Goal: Information Seeking & Learning: Learn about a topic

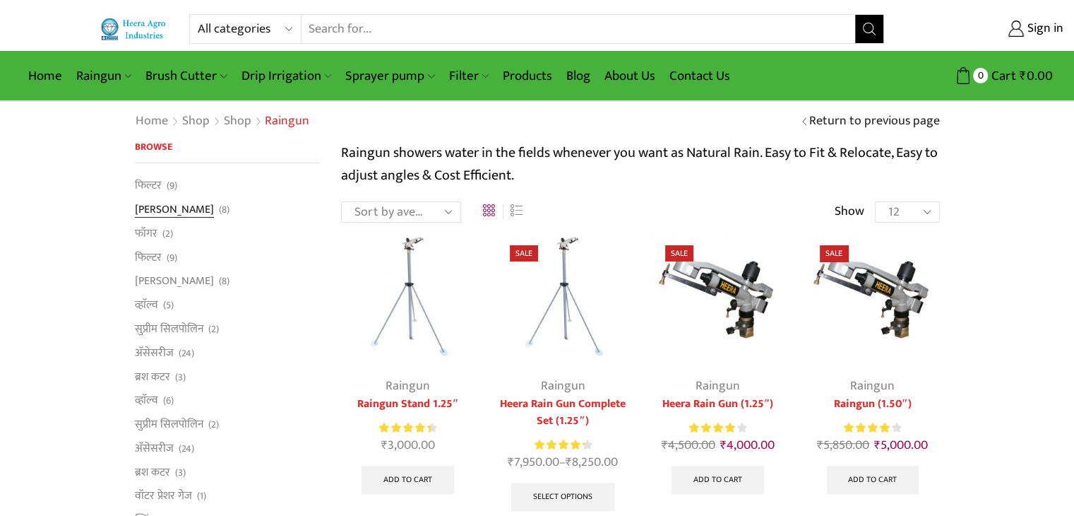
click at [155, 207] on link "[PERSON_NAME]" at bounding box center [174, 210] width 79 height 24
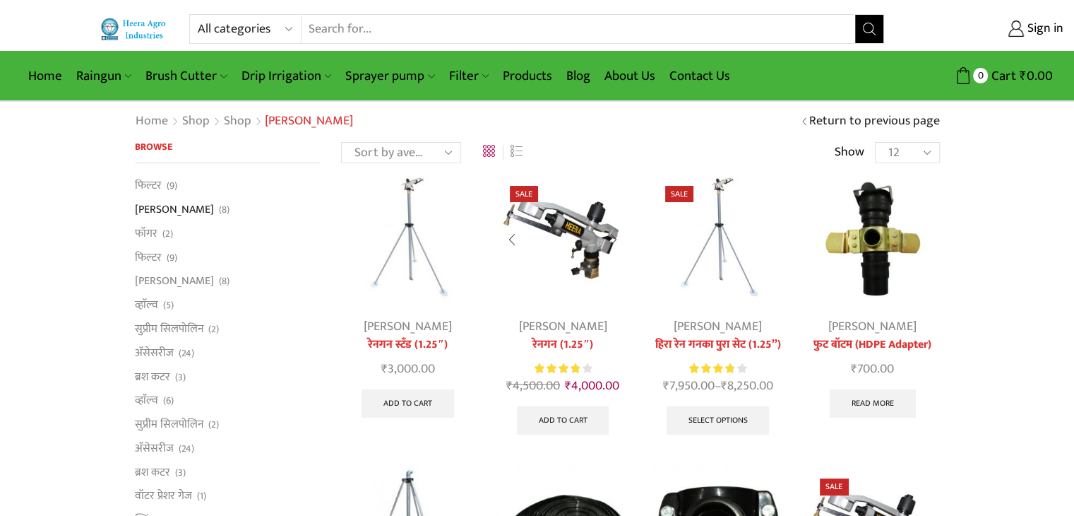
click at [575, 341] on link "रेनगन (1.25″)" at bounding box center [563, 344] width 134 height 17
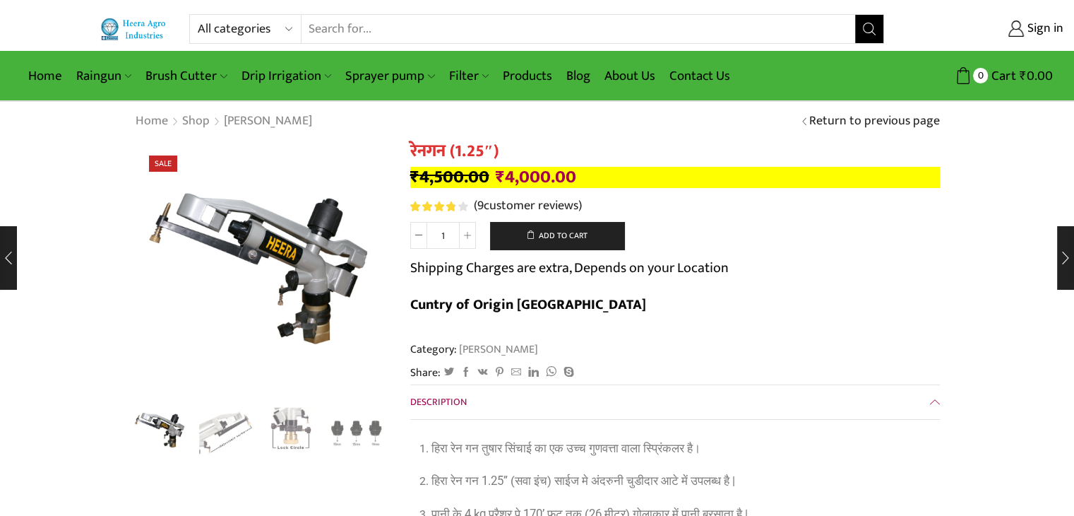
click at [238, 33] on select "All categories Accessories Air Release Valve Brush Cutter Domestic Use Drip Irr…" at bounding box center [249, 29] width 104 height 28
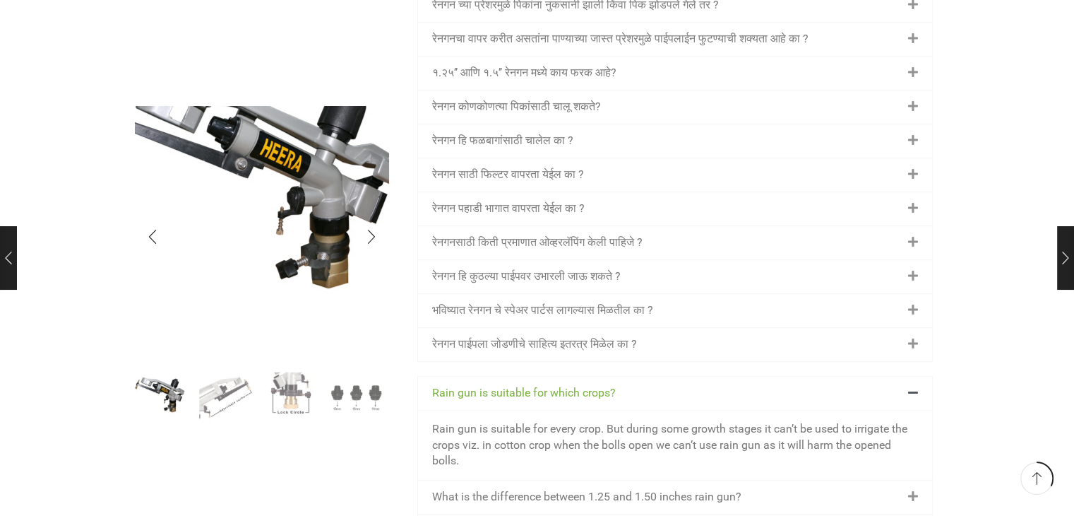
scroll to position [1483, 0]
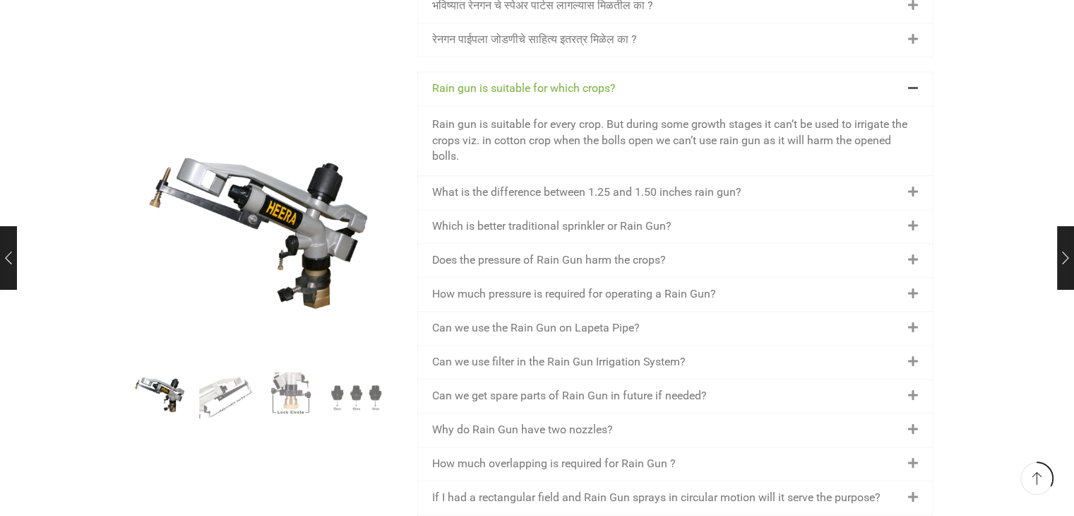
click at [653, 278] on div "How much pressure is required for operating a Rain Gun?" at bounding box center [675, 294] width 514 height 33
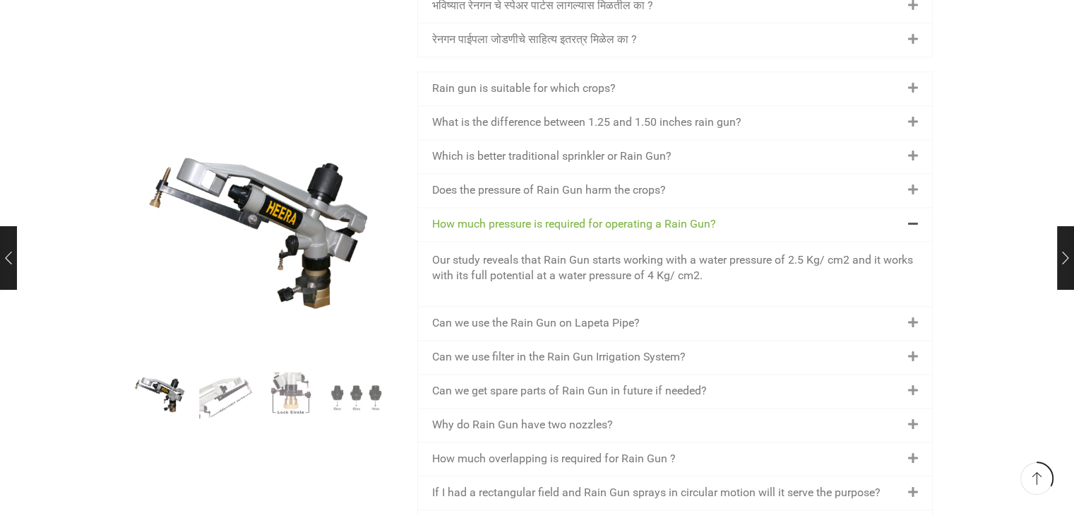
click at [519, 316] on link "Can we use the Rain Gun on Lapeta Pipe?" at bounding box center [536, 322] width 208 height 13
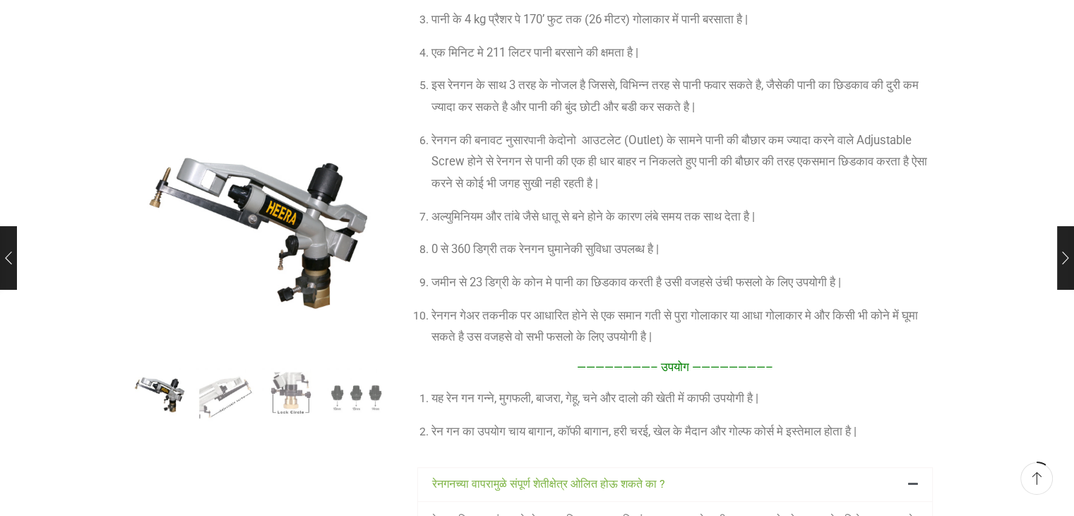
scroll to position [0, 0]
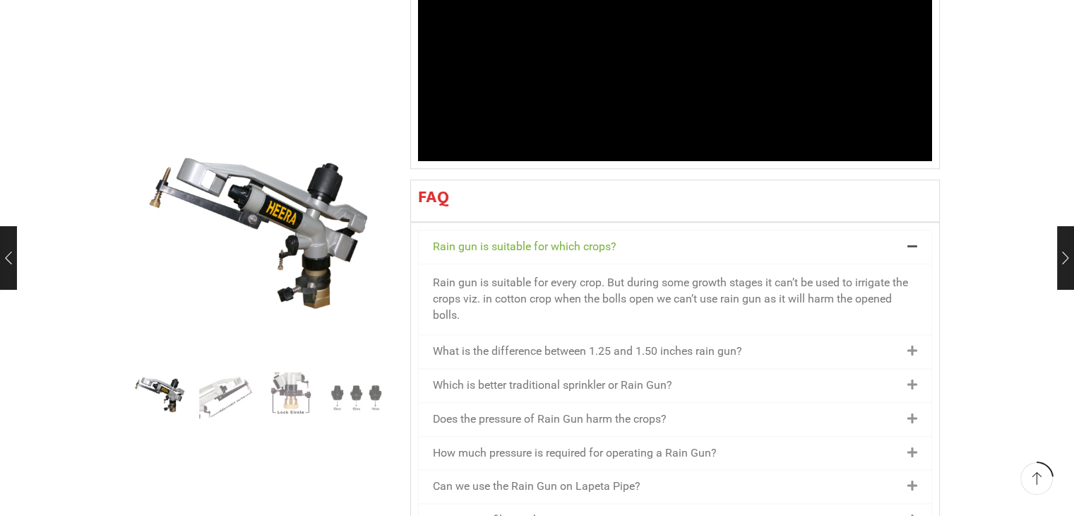
scroll to position [1483, 0]
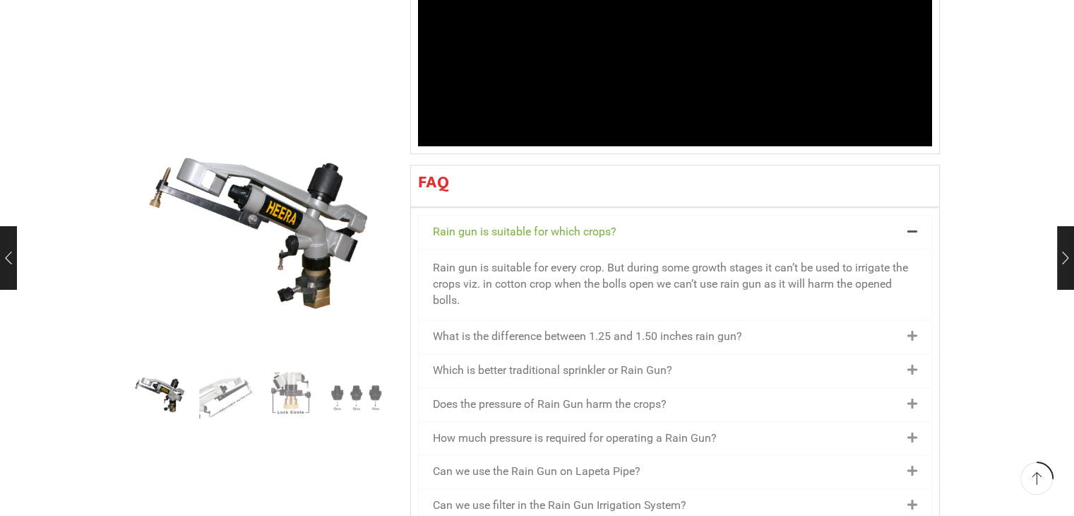
click at [480, 329] on link "What is the difference between 1.25 and 1.50 inches rain gun?" at bounding box center [587, 335] width 309 height 13
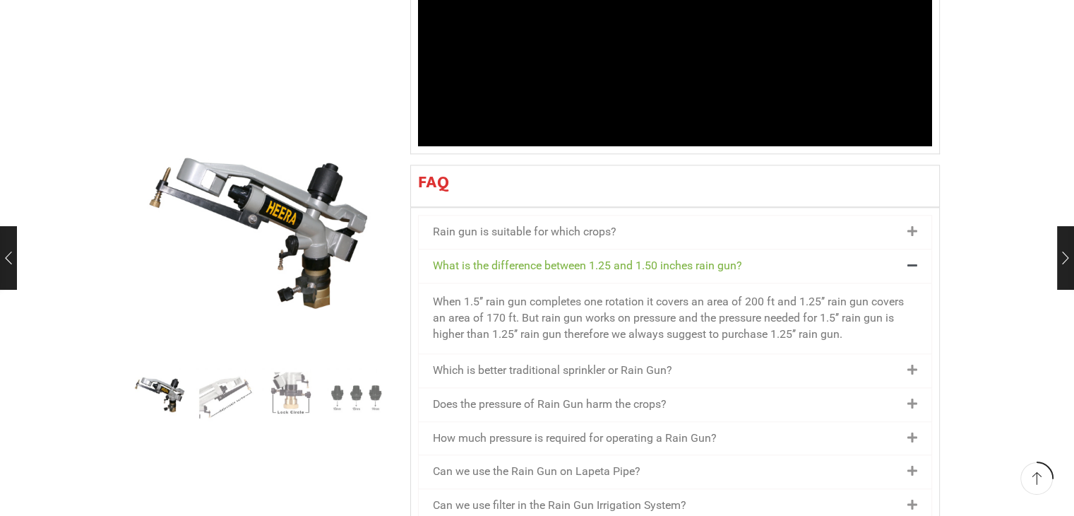
click at [562, 363] on link "Which is better traditional sprinkler or Rain Gun?" at bounding box center [552, 369] width 239 height 13
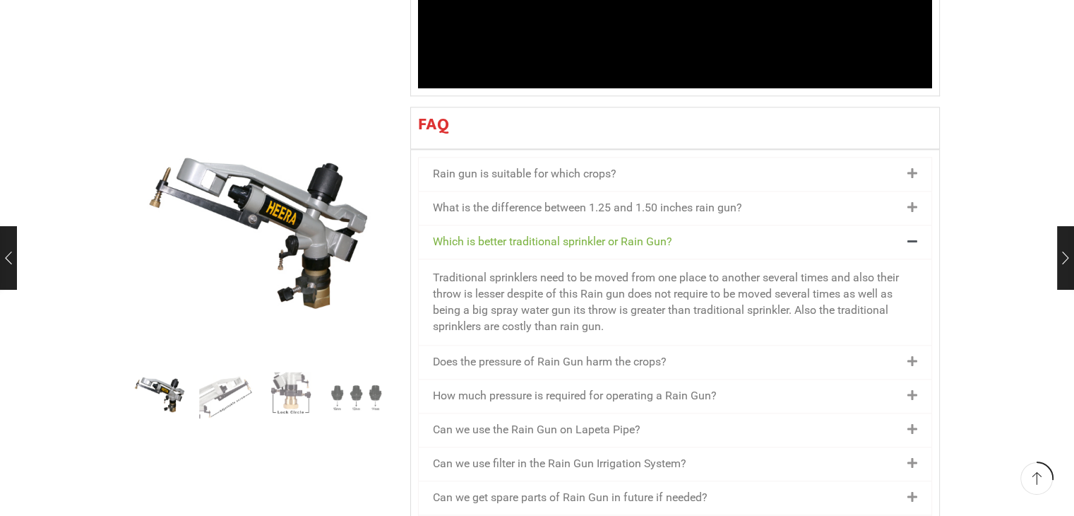
scroll to position [1543, 0]
click at [795, 344] on div "Does the pressure of Rain Gun harm the crops?" at bounding box center [675, 360] width 513 height 33
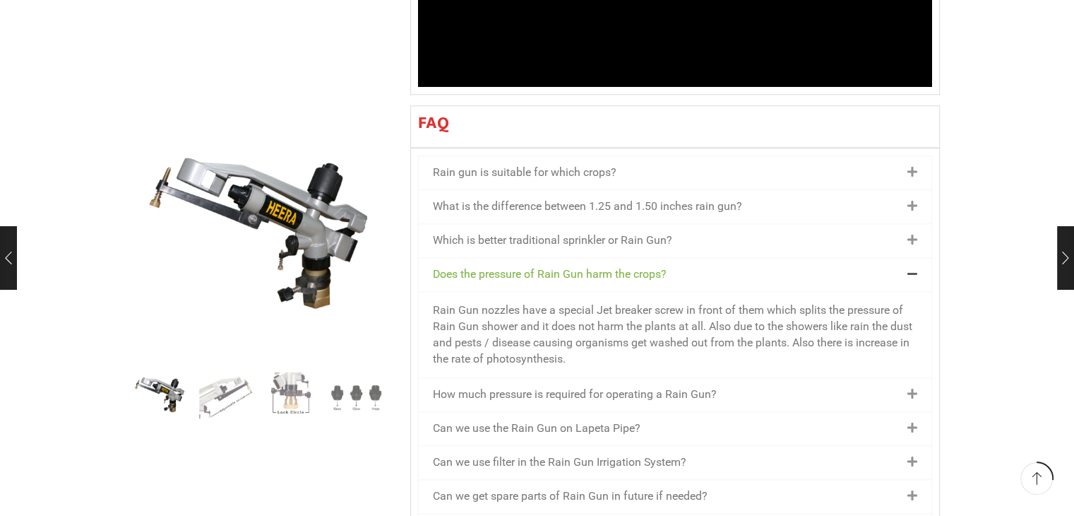
click at [804, 378] on div "How much pressure is required for operating a Rain Gun?" at bounding box center [675, 394] width 513 height 33
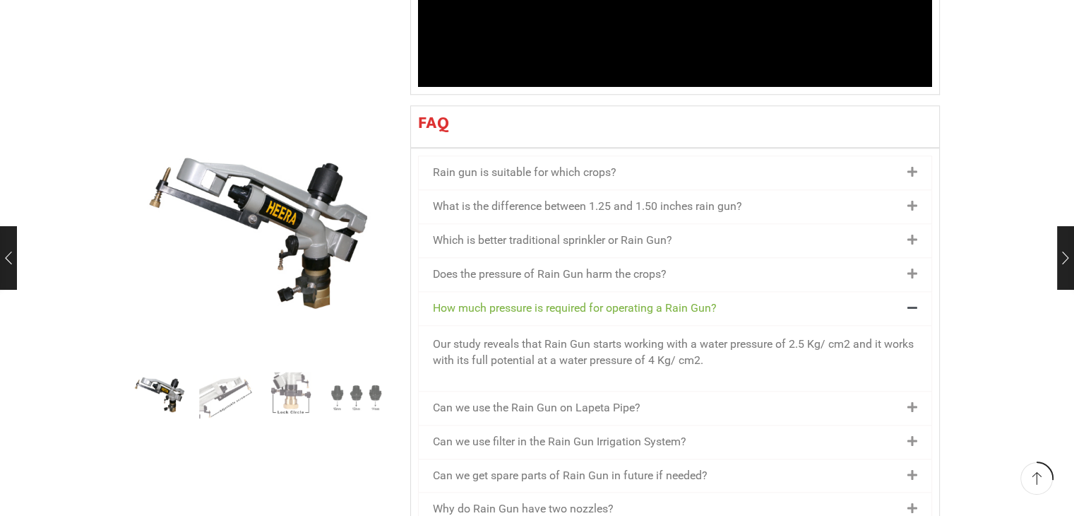
click at [558, 391] on div "Can we use the Rain Gun on Lapeta Pipe?" at bounding box center [675, 407] width 513 height 33
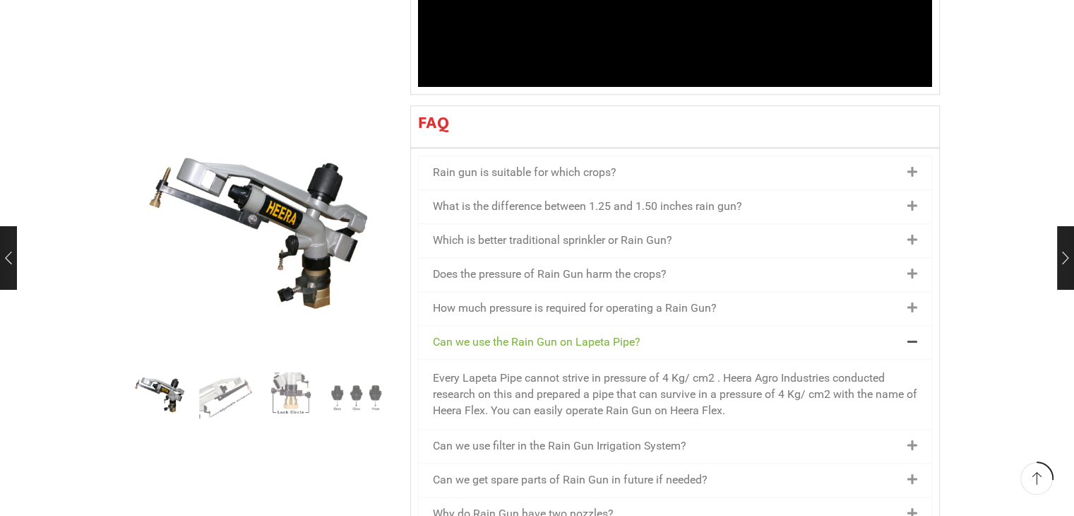
click at [555, 439] on link "Can we use filter in the Rain Gun Irrigation System?" at bounding box center [560, 445] width 254 height 13
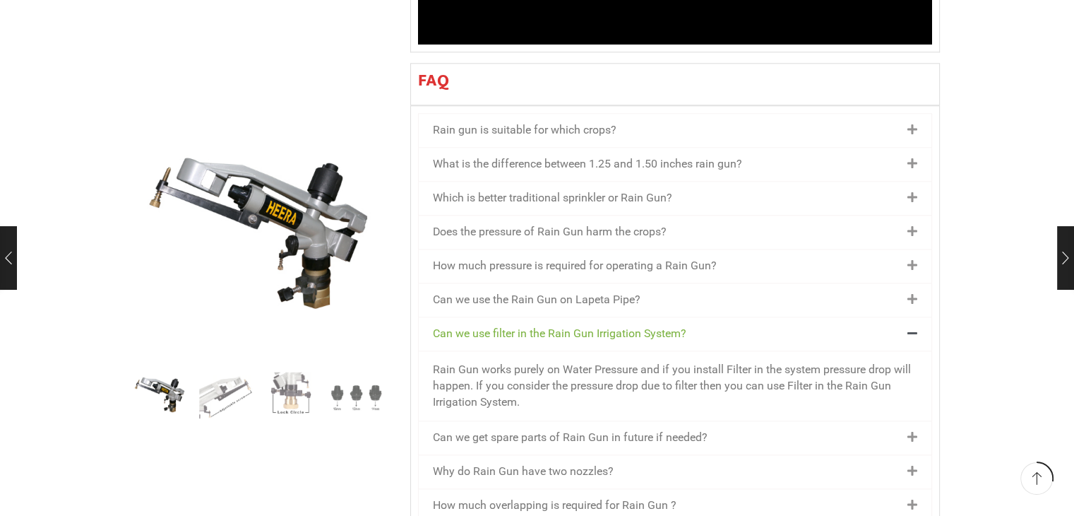
scroll to position [1675, 0]
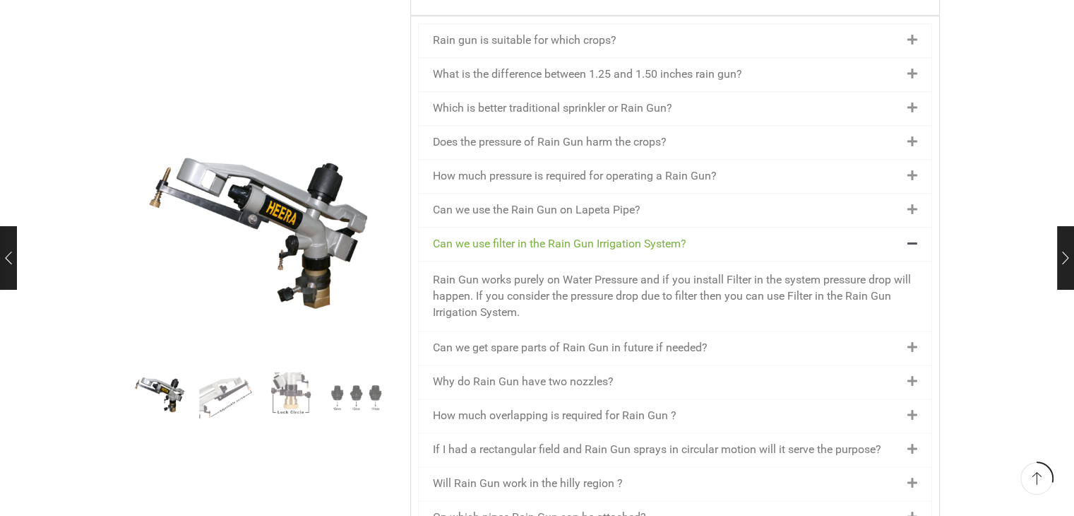
click at [528, 340] on link "Can we get spare parts of Rain Gun in future if needed?" at bounding box center [570, 346] width 275 height 13
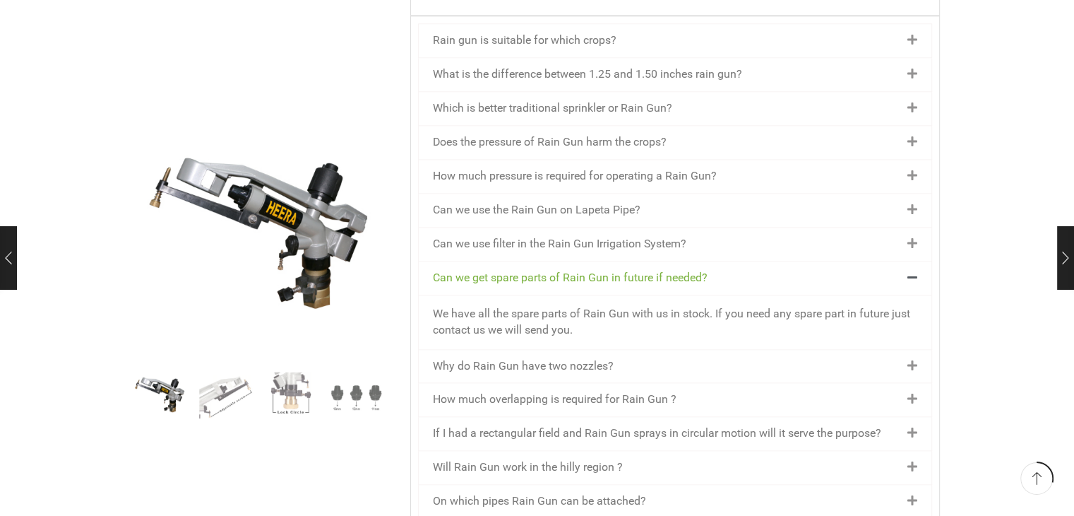
click at [551, 350] on div "Why do Rain Gun have two nozzles?" at bounding box center [675, 366] width 513 height 33
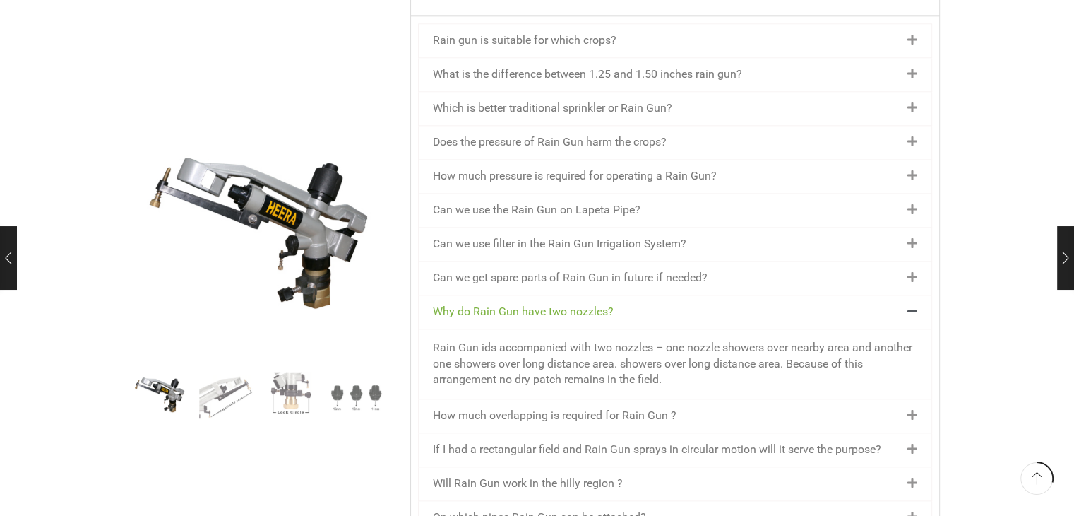
click at [585, 399] on div "How much overlapping is required for Rain Gun ?" at bounding box center [675, 415] width 513 height 33
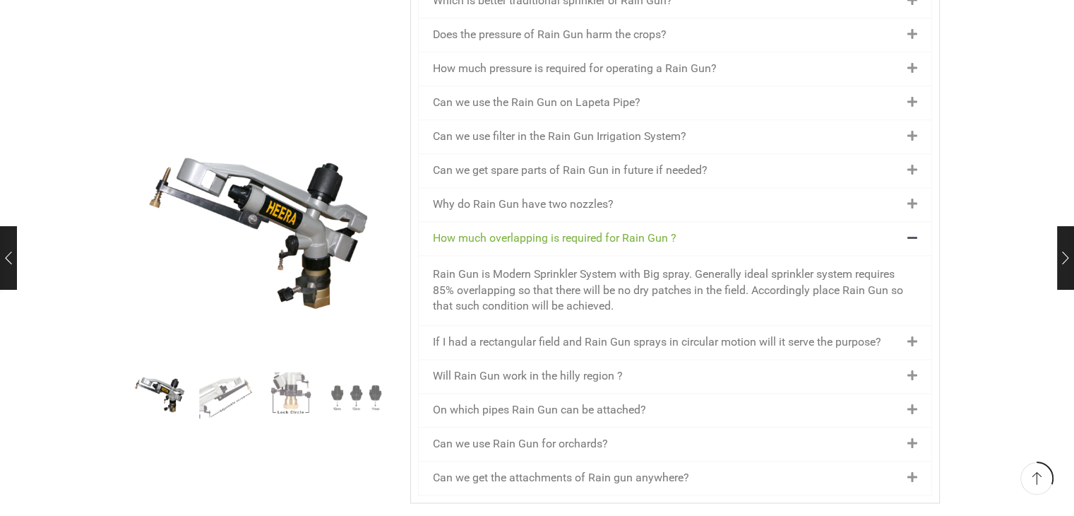
scroll to position [1783, 0]
click at [545, 325] on div "If I had a rectangular field and Rain Gun sprays in circular motion will it ser…" at bounding box center [675, 341] width 513 height 33
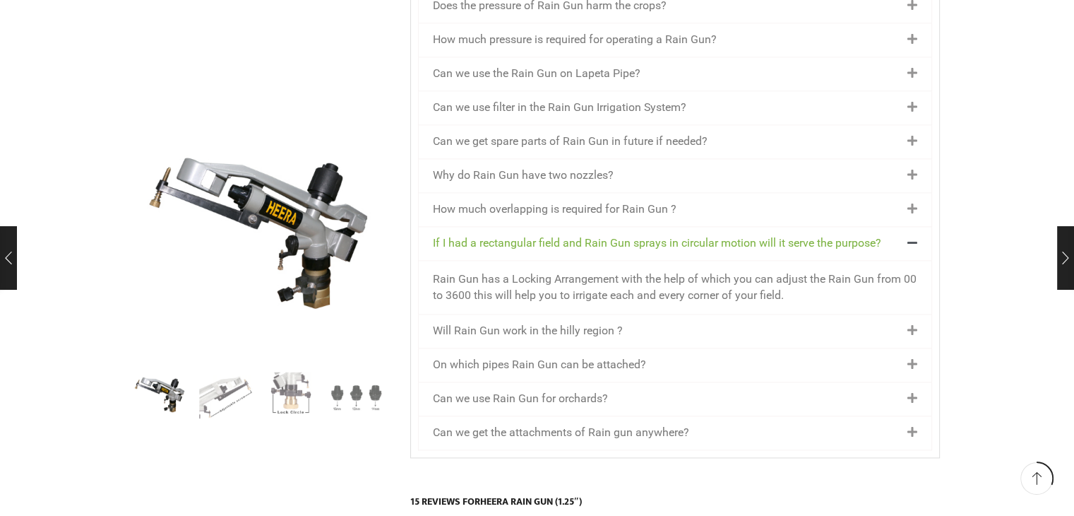
scroll to position [1811, 0]
click at [547, 324] on link "Will Rain Gun work in the hilly region ?" at bounding box center [528, 330] width 190 height 13
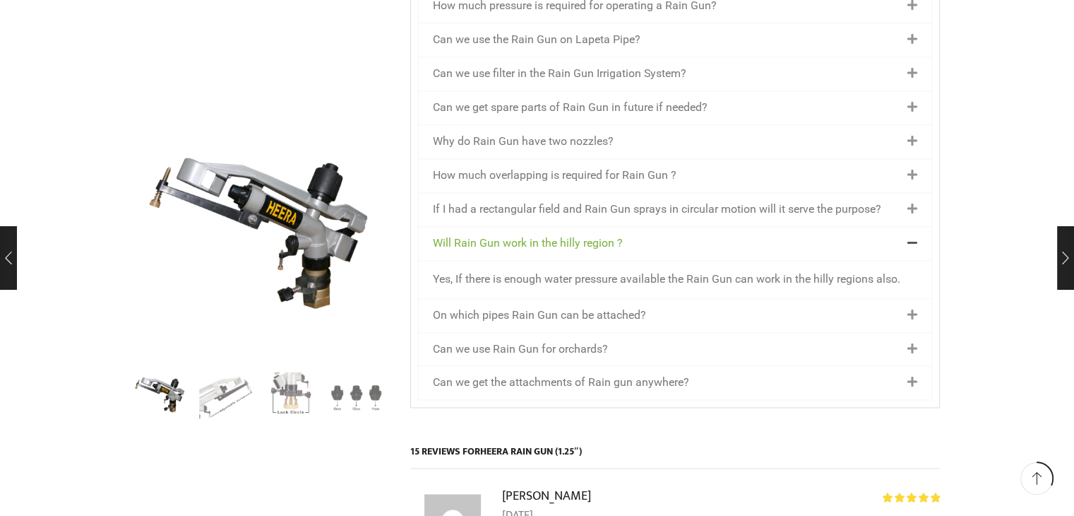
scroll to position [1845, 0]
click at [530, 308] on link "On which pipes Rain Gun can be attached?" at bounding box center [539, 314] width 213 height 13
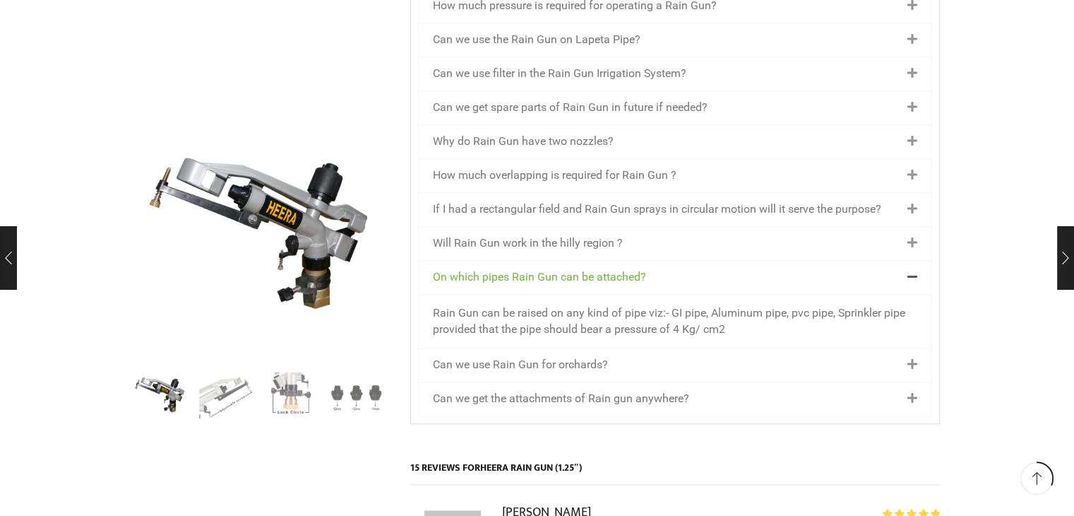
click at [521, 348] on div "Can we use Rain Gun for orchards?" at bounding box center [675, 364] width 513 height 33
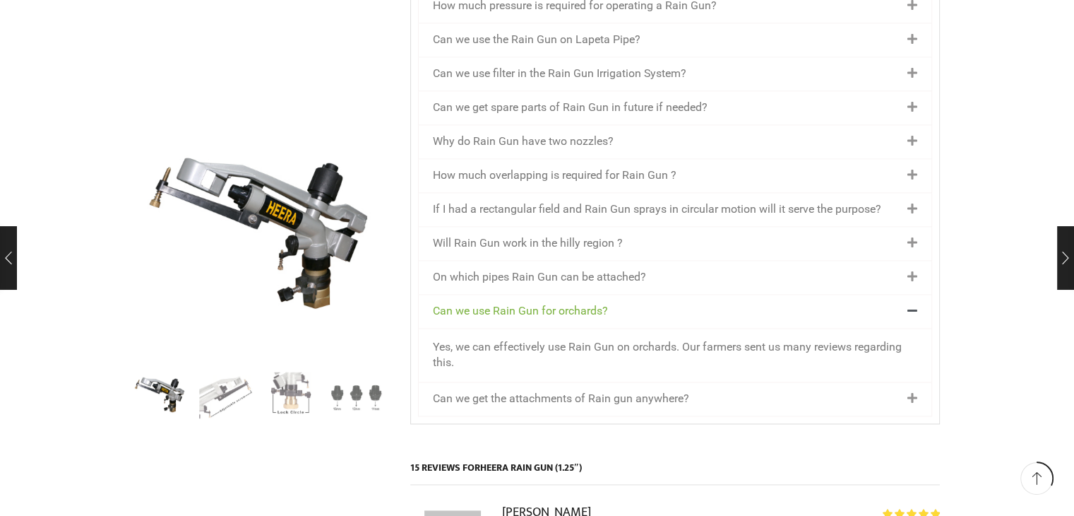
scroll to position [1873, 0]
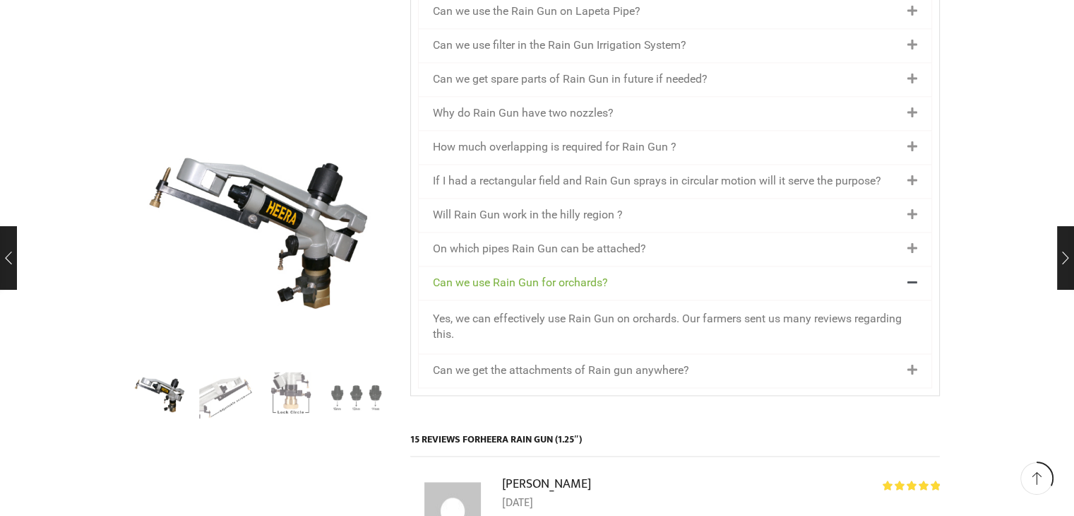
click at [514, 363] on link "Can we get the attachments of Rain gun anywhere?" at bounding box center [561, 369] width 256 height 13
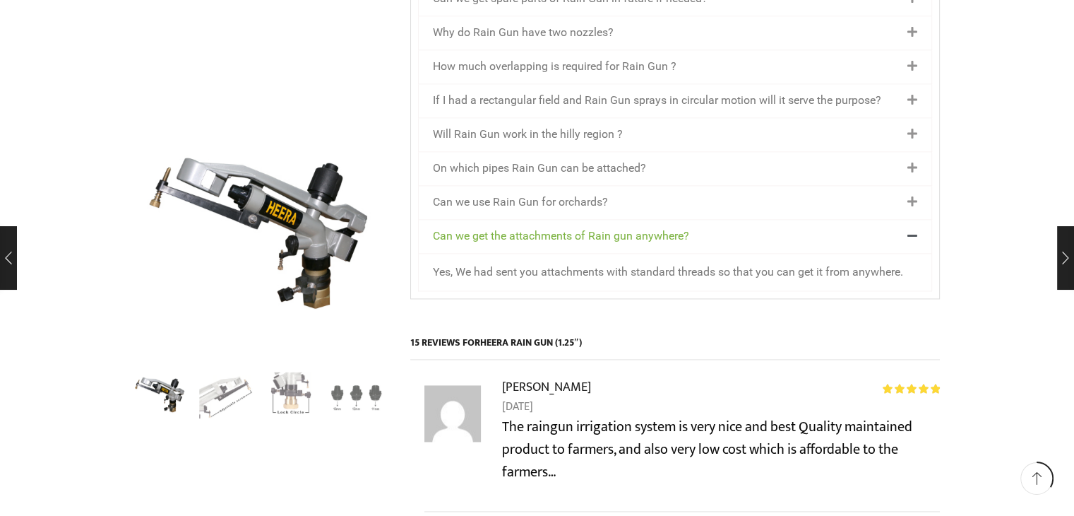
scroll to position [1955, 0]
